Goal: Use online tool/utility: Utilize a website feature to perform a specific function

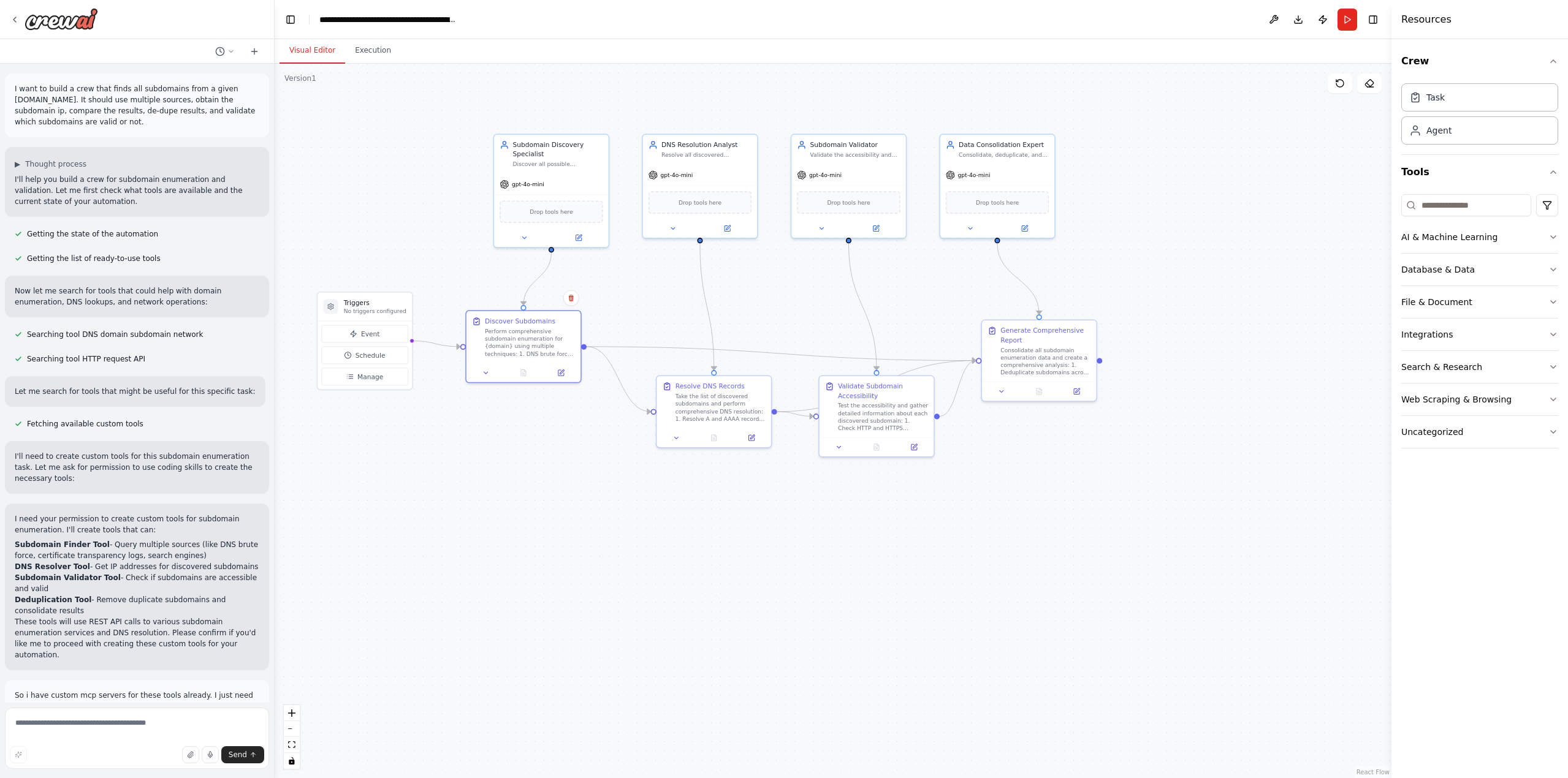
scroll to position [1094, 0]
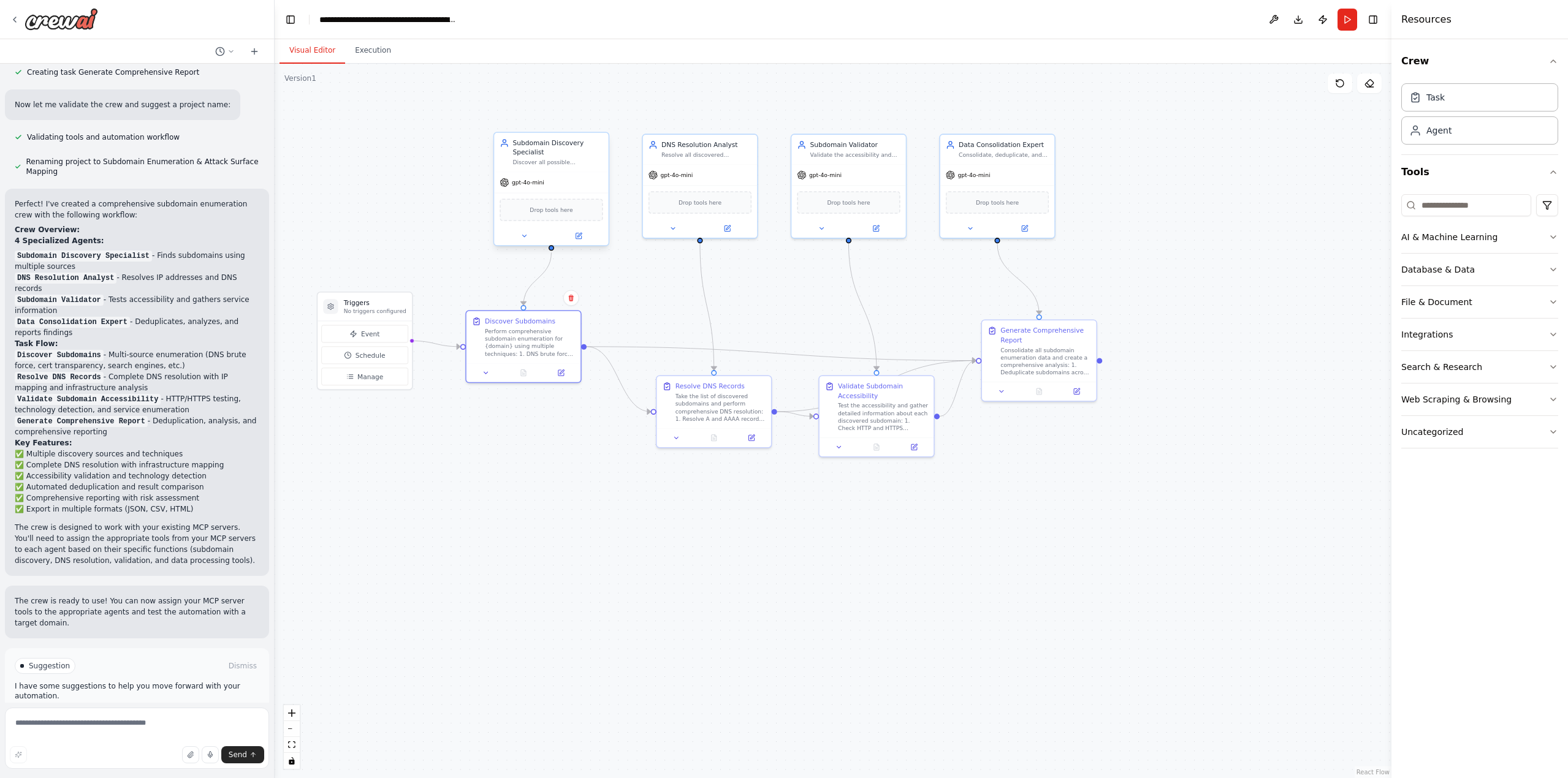
click at [557, 162] on div "Discover all possible subdomains for {domain} using multiple enumeration techni…" at bounding box center [557, 162] width 90 height 7
click at [580, 236] on icon at bounding box center [579, 235] width 5 height 5
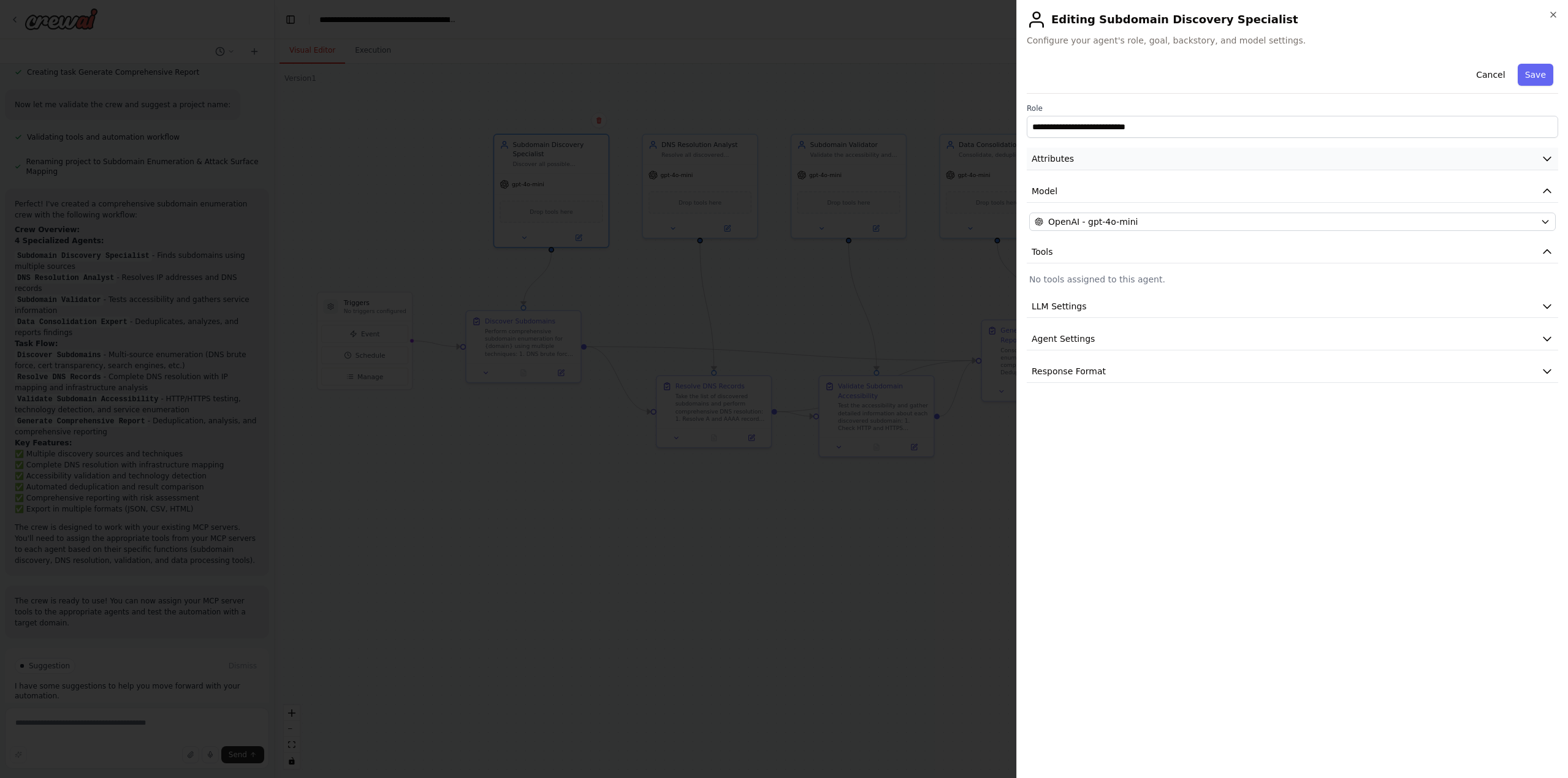
click at [1093, 161] on button "Attributes" at bounding box center [1292, 159] width 531 height 23
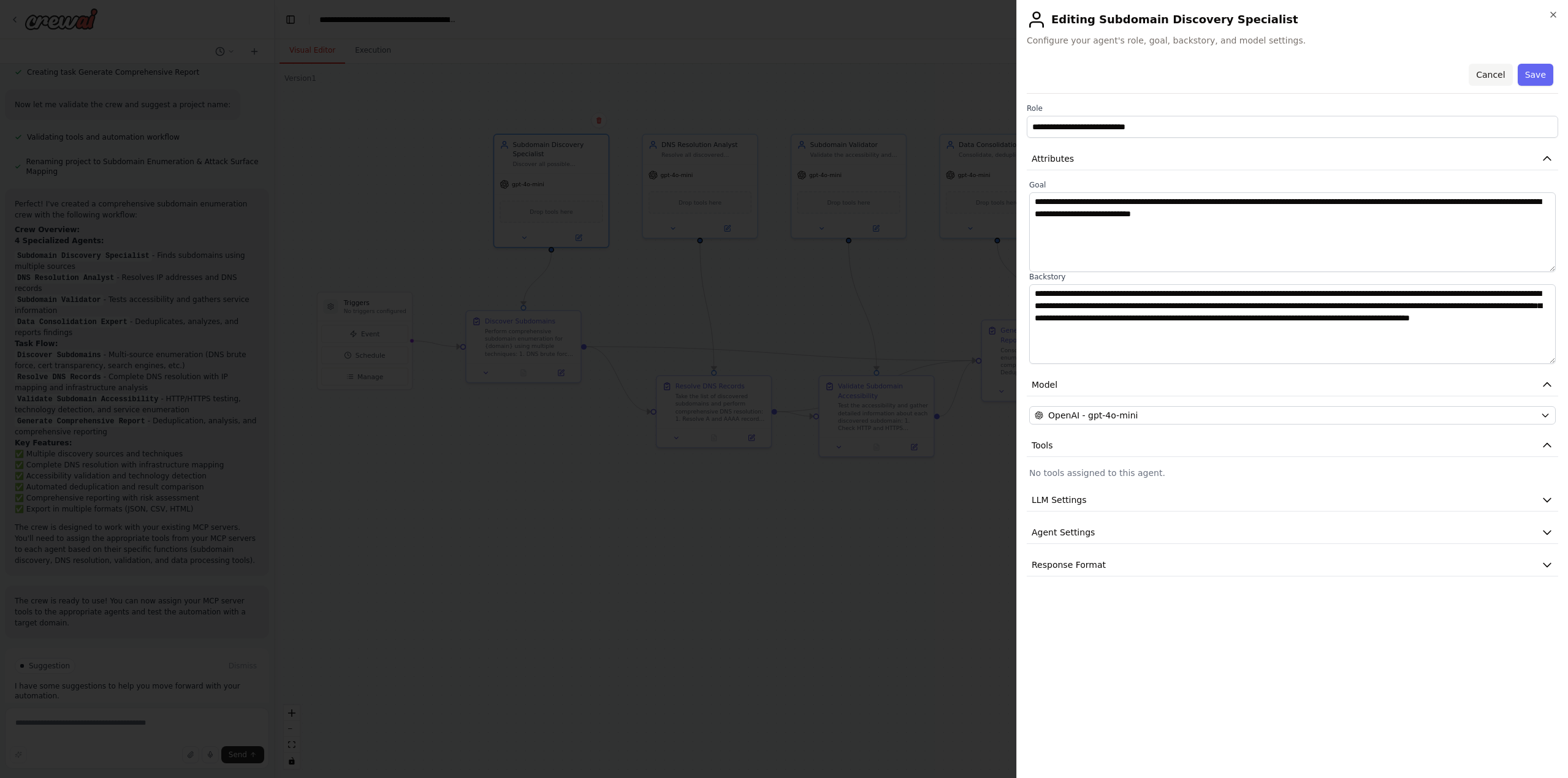
click at [1485, 74] on button "Cancel" at bounding box center [1490, 75] width 43 height 22
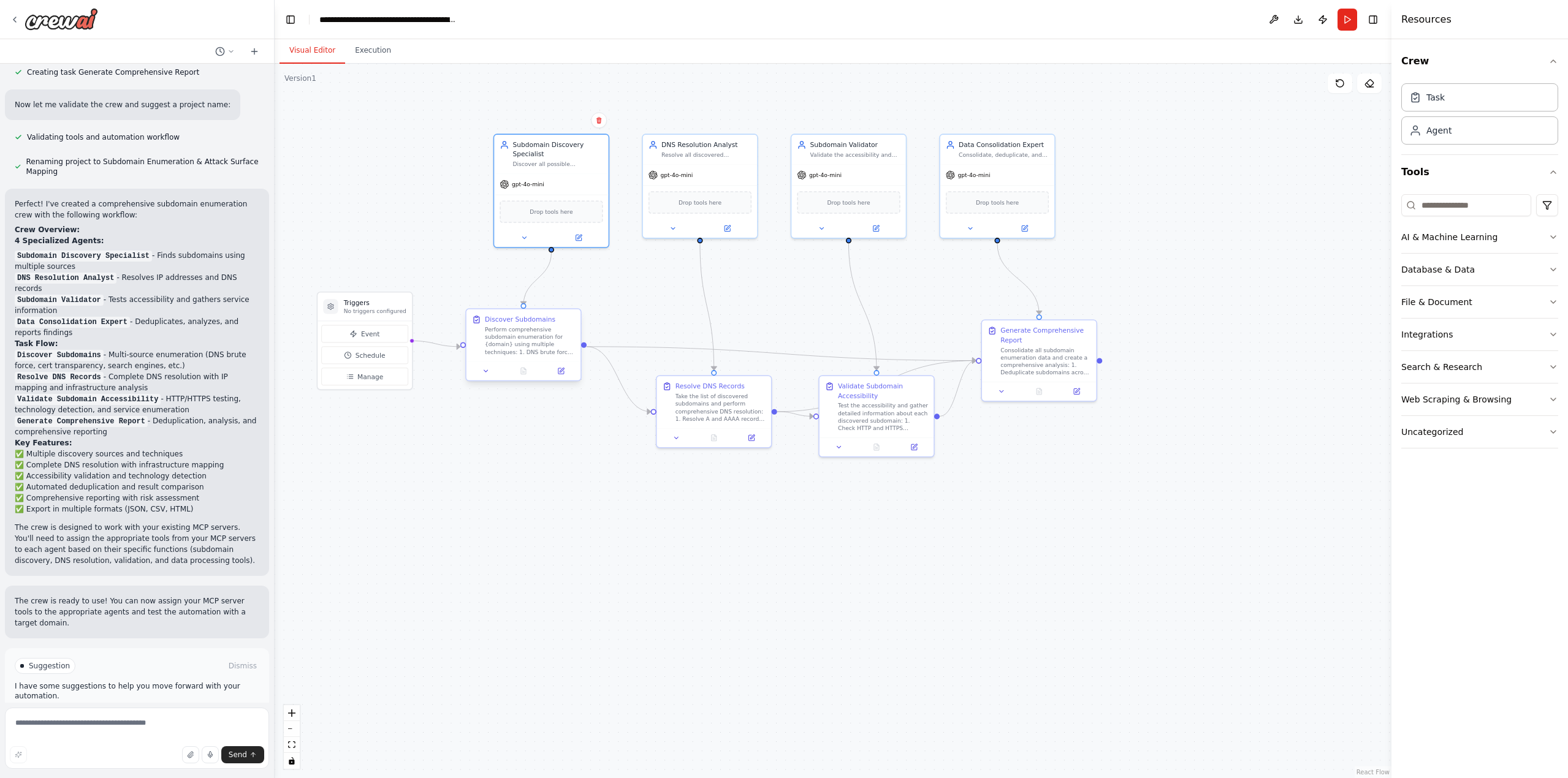
click at [555, 345] on div "Perform comprehensive subdomain enumeration for {domain} using multiple techniq…" at bounding box center [529, 341] width 90 height 30
click at [562, 373] on icon at bounding box center [561, 371] width 5 height 5
click at [709, 408] on div "Take the list of discovered subdomains and perform comprehensive DNS resolution…" at bounding box center [720, 406] width 90 height 30
click at [750, 435] on icon at bounding box center [751, 436] width 5 height 5
